Goal: Information Seeking & Learning: Learn about a topic

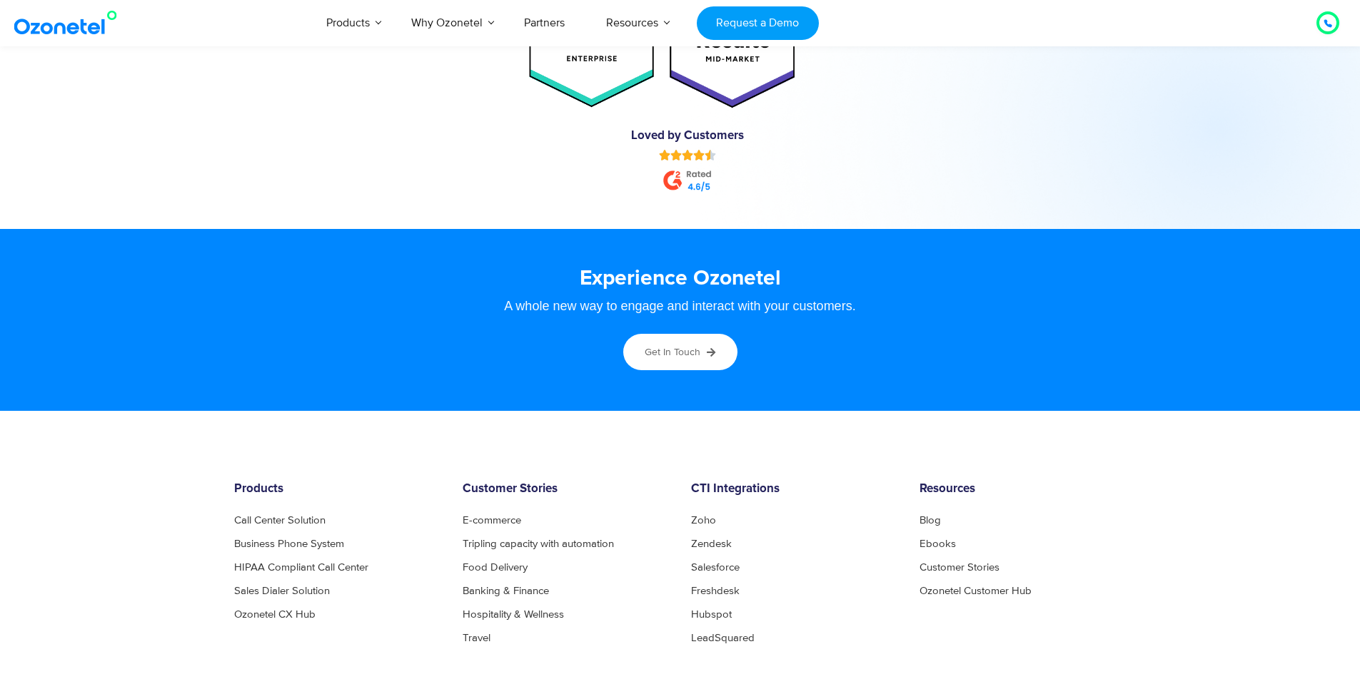
scroll to position [7585, 0]
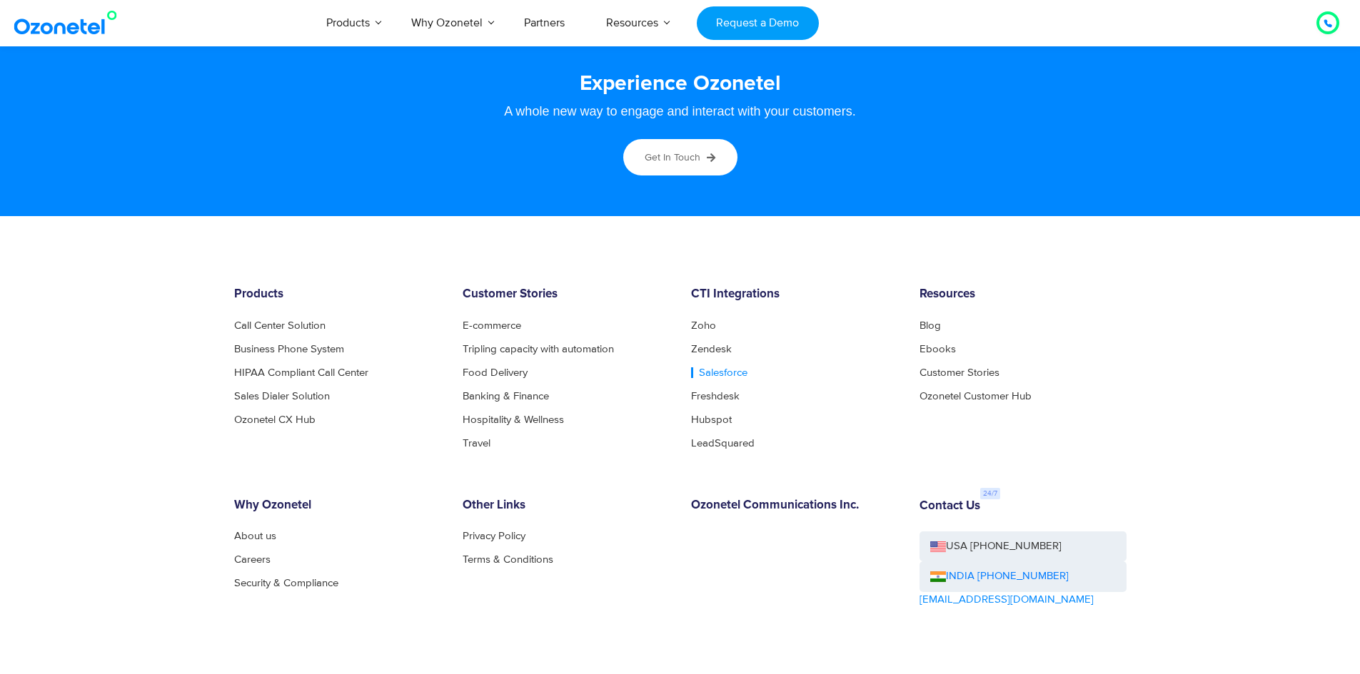
click at [732, 372] on link "Salesforce" at bounding box center [719, 373] width 56 height 11
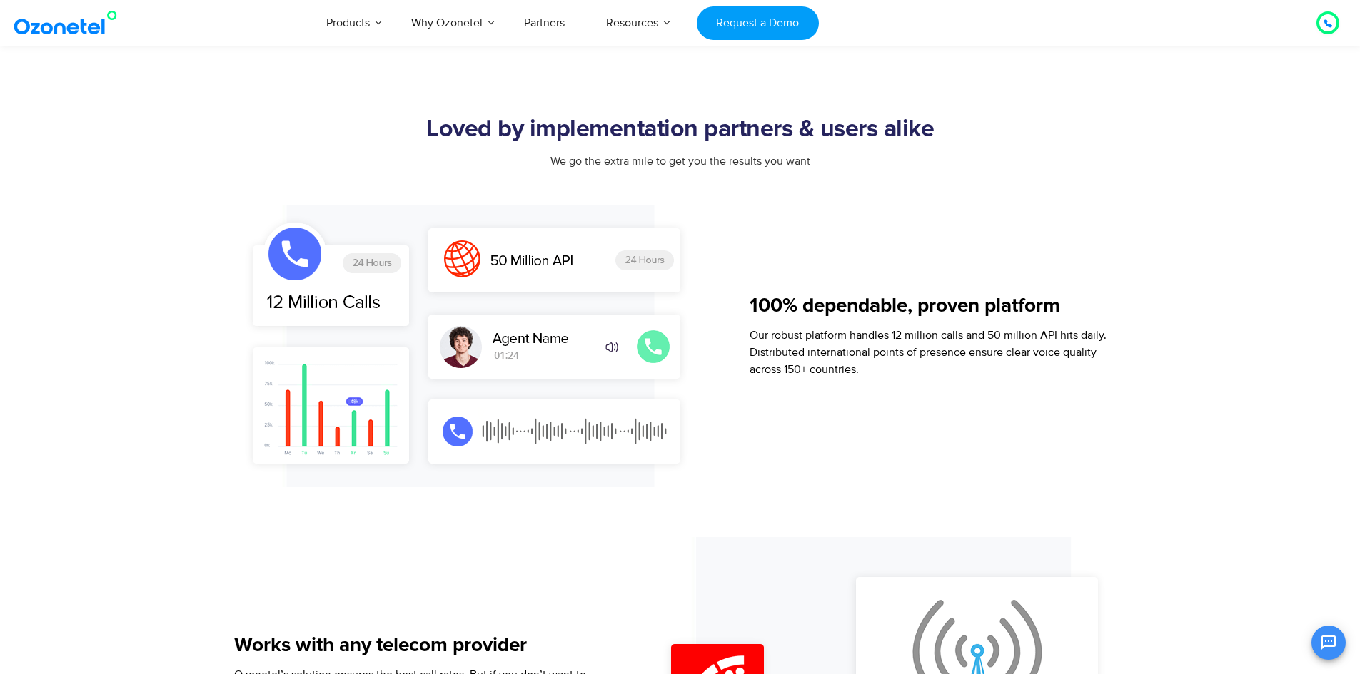
scroll to position [856, 0]
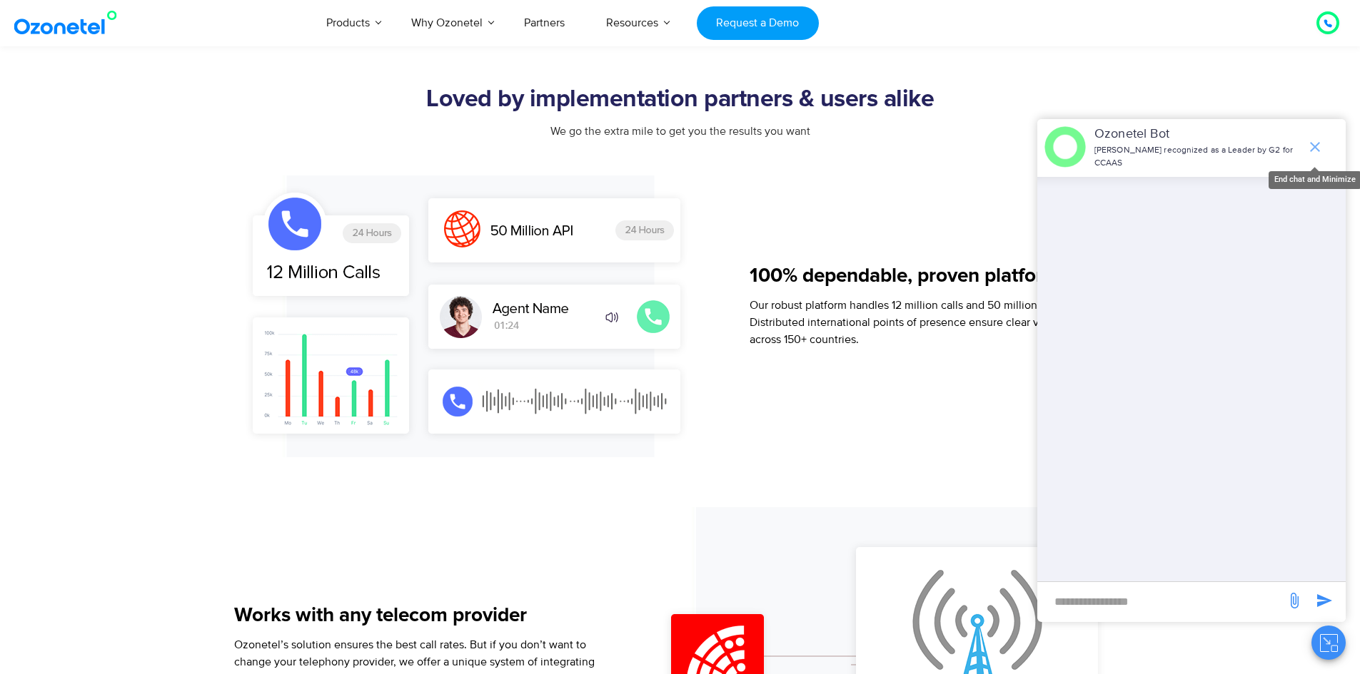
click at [1314, 146] on icon "end chat or minimize" at bounding box center [1315, 147] width 10 height 10
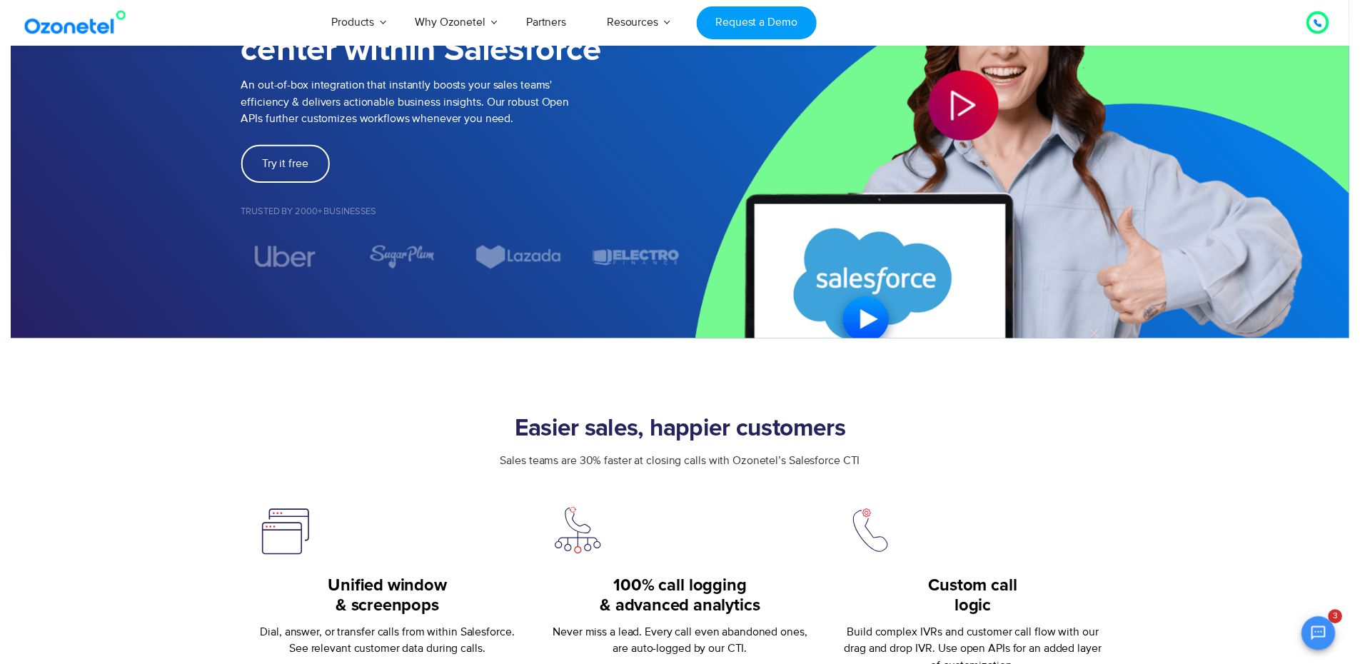
scroll to position [0, 0]
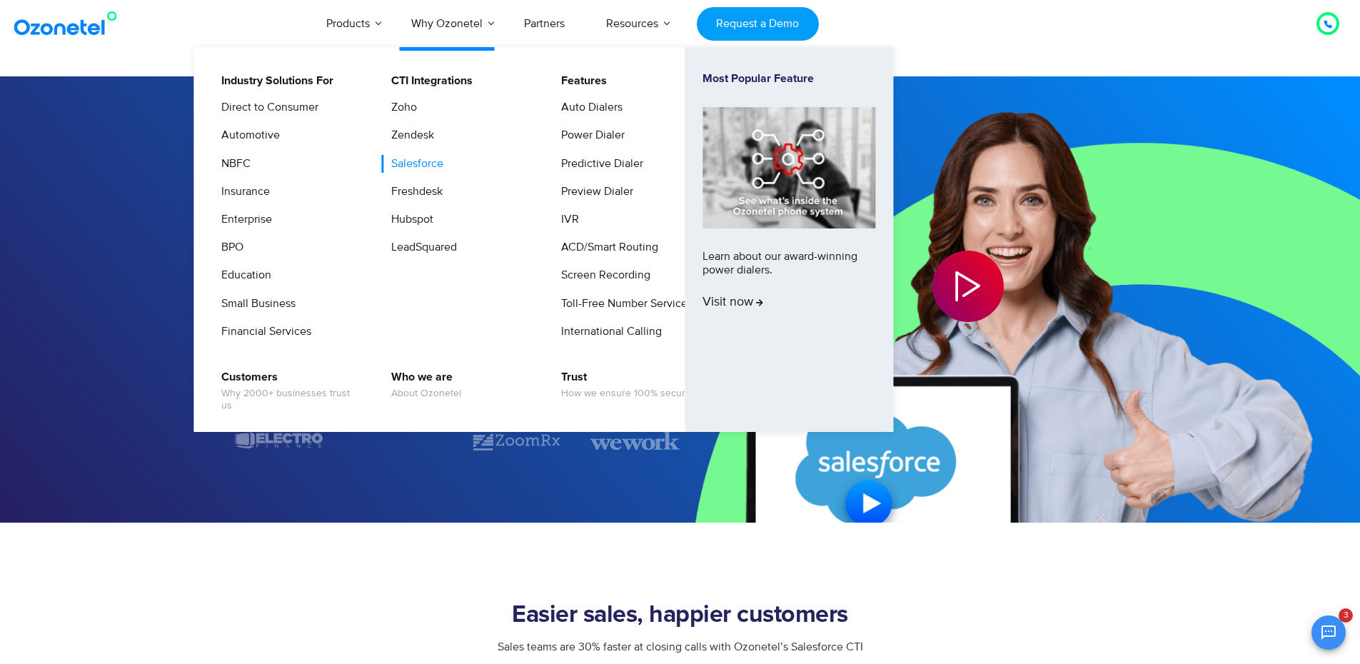
drag, startPoint x: 425, startPoint y: 161, endPoint x: 447, endPoint y: 158, distance: 21.6
click at [425, 161] on link "Salesforce" at bounding box center [414, 164] width 64 height 18
